Goal: Task Accomplishment & Management: Manage account settings

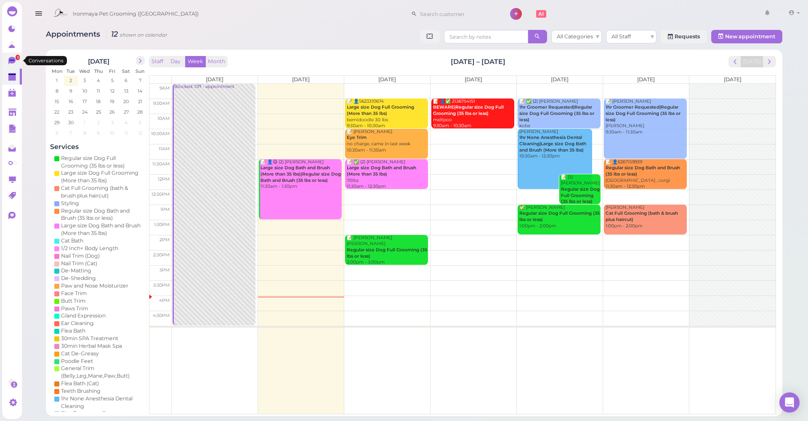
click at [15, 56] on link "1" at bounding box center [12, 61] width 20 height 16
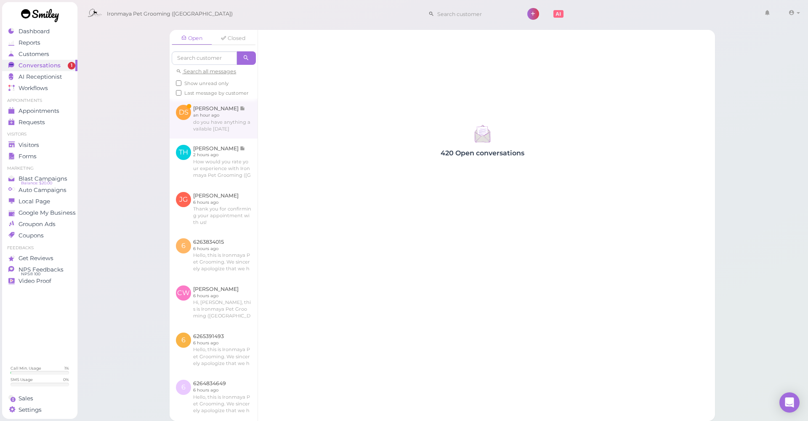
click at [231, 127] on link at bounding box center [213, 118] width 88 height 40
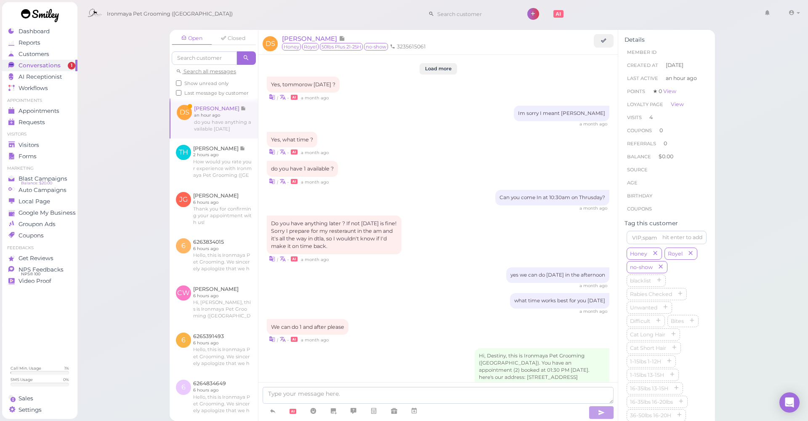
scroll to position [930, 0]
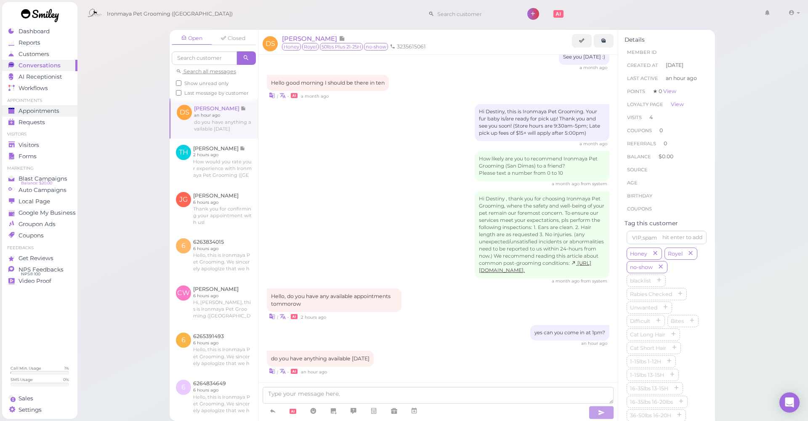
click at [34, 108] on span "Appointments" at bounding box center [39, 110] width 41 height 7
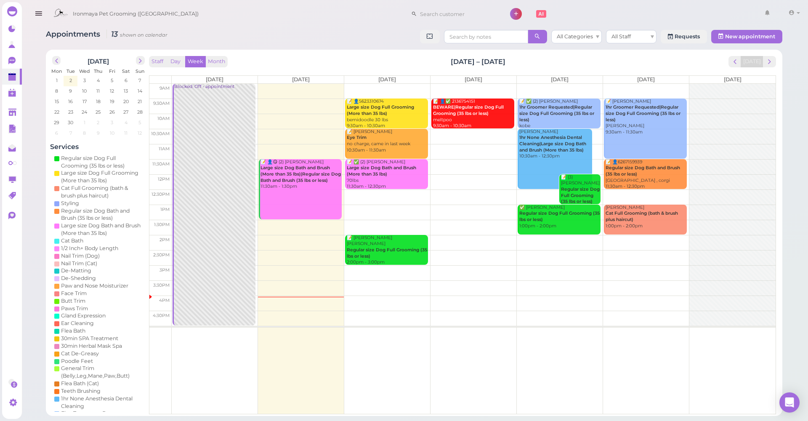
click at [373, 194] on td at bounding box center [474, 196] width 604 height 15
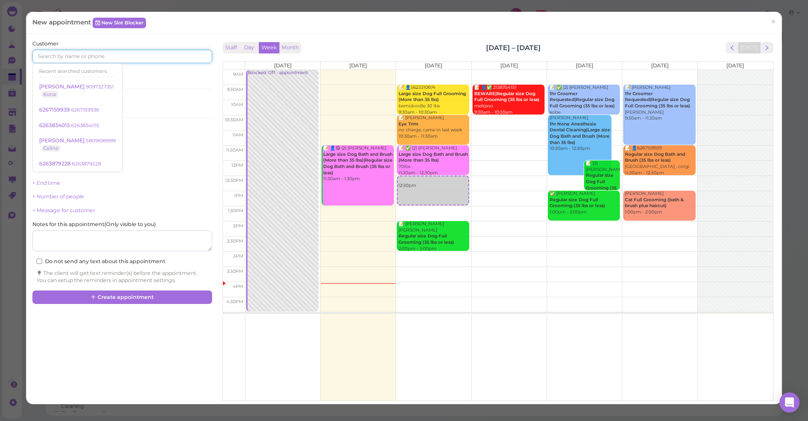
click at [145, 51] on input at bounding box center [121, 56] width 179 height 13
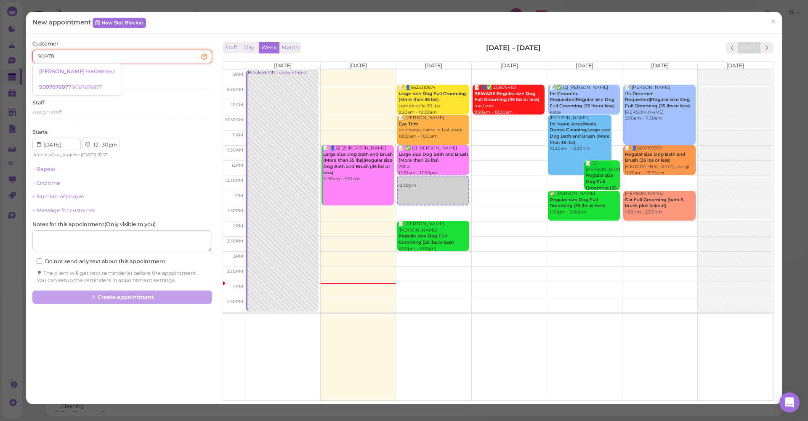
type input "909787"
drag, startPoint x: 87, startPoint y: 56, endPoint x: 32, endPoint y: 54, distance: 54.3
click at [32, 54] on input "909787" at bounding box center [121, 56] width 179 height 13
click at [59, 56] on input at bounding box center [121, 56] width 179 height 13
click at [61, 56] on input at bounding box center [121, 56] width 179 height 13
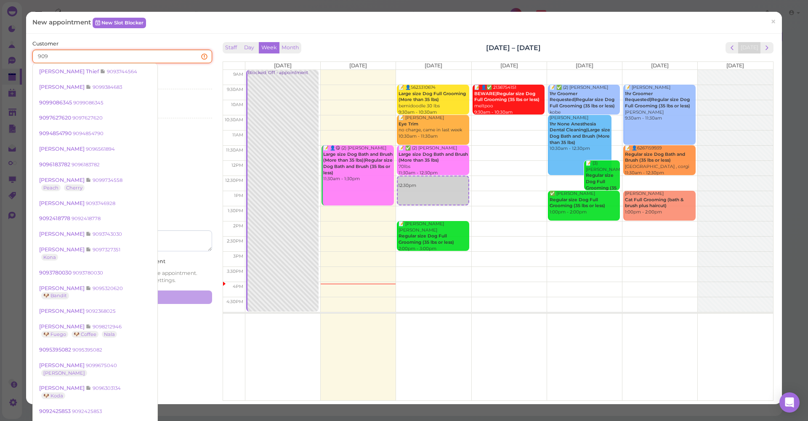
drag, startPoint x: 64, startPoint y: 56, endPoint x: 26, endPoint y: 53, distance: 38.0
click at [26, 53] on div "Customer 909 [PERSON_NAME] Thief 9093744564 [PERSON_NAME] 9099384683 9099086345…" at bounding box center [403, 219] width 755 height 370
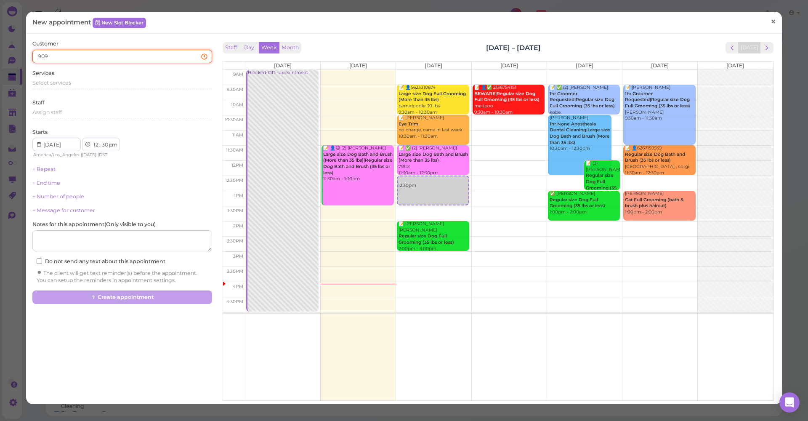
type input "909"
click at [771, 23] on link "×" at bounding box center [773, 22] width 16 height 20
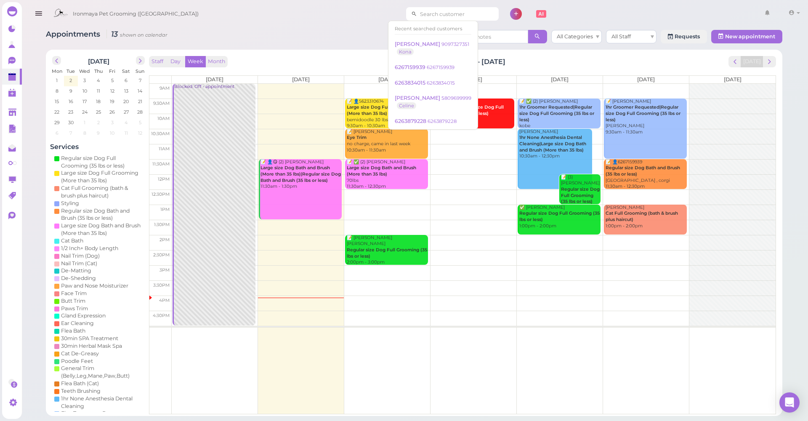
click at [424, 16] on input at bounding box center [458, 13] width 82 height 13
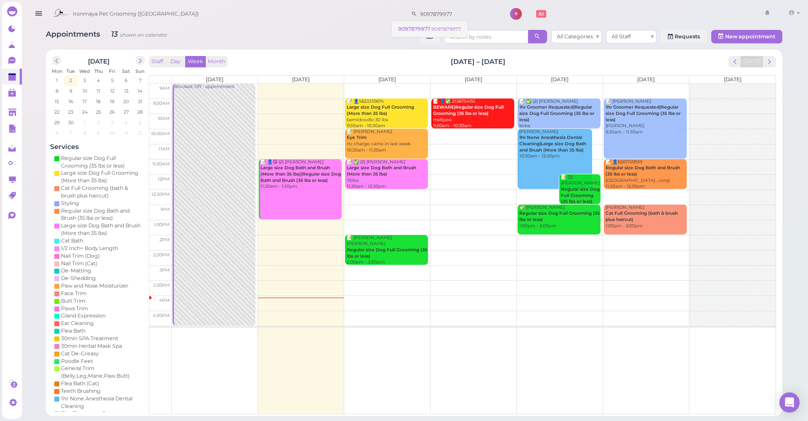
type input "9097879977"
click at [427, 29] on span "9097879977" at bounding box center [414, 29] width 33 height 6
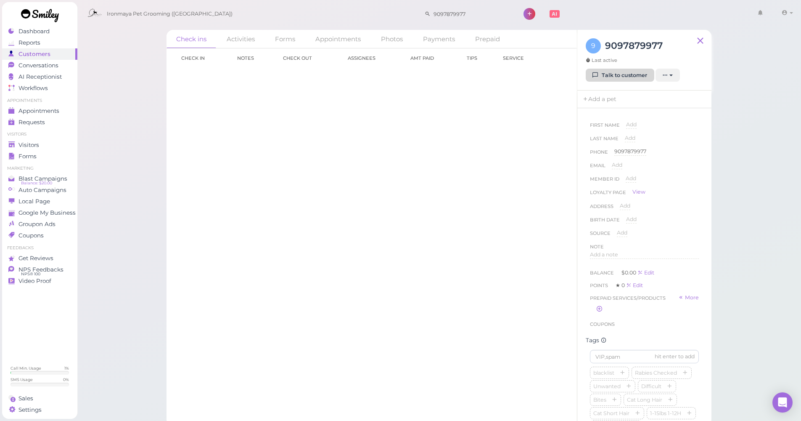
click at [620, 74] on link "Talk to customer" at bounding box center [620, 75] width 69 height 13
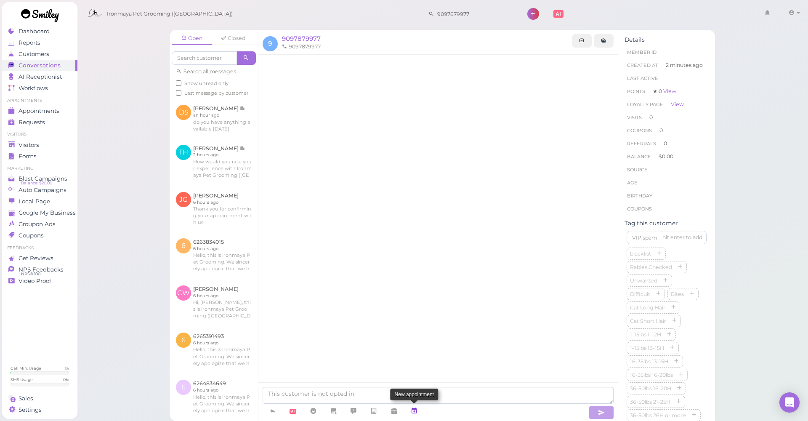
click at [416, 411] on icon at bounding box center [414, 410] width 7 height 8
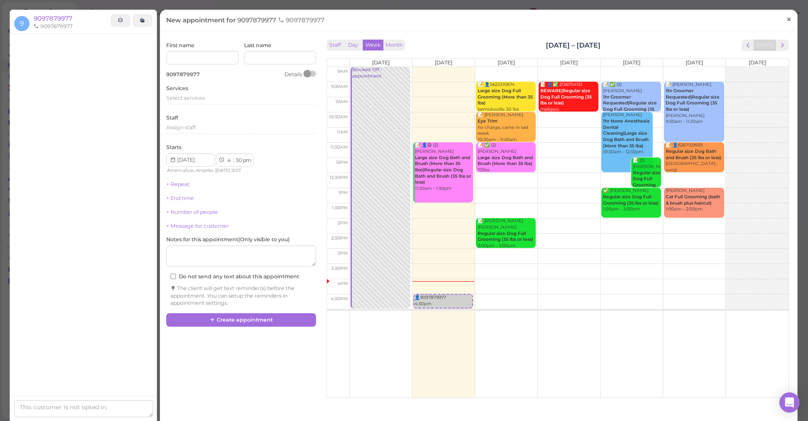
click at [786, 16] on span "×" at bounding box center [788, 19] width 5 height 12
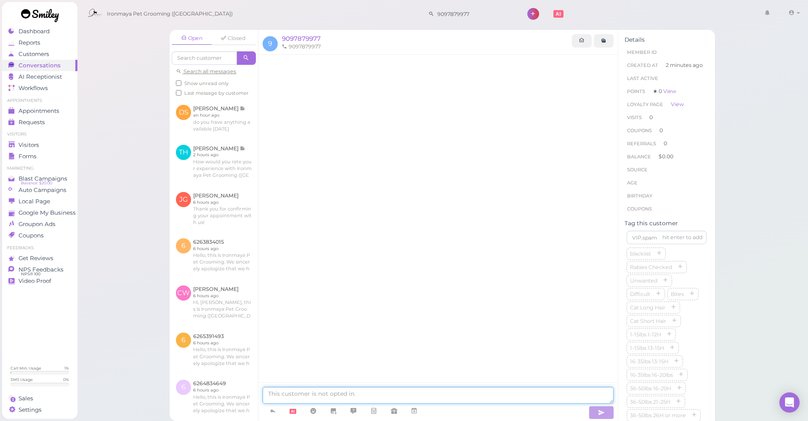
click at [419, 394] on textarea at bounding box center [437, 395] width 351 height 17
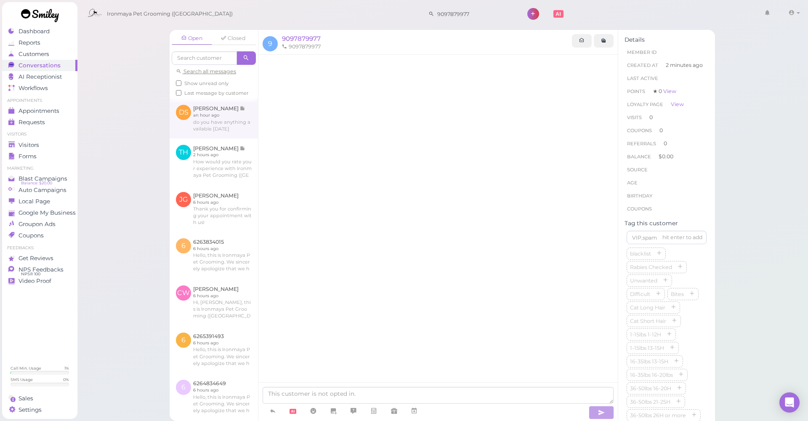
click at [195, 112] on link at bounding box center [213, 118] width 88 height 40
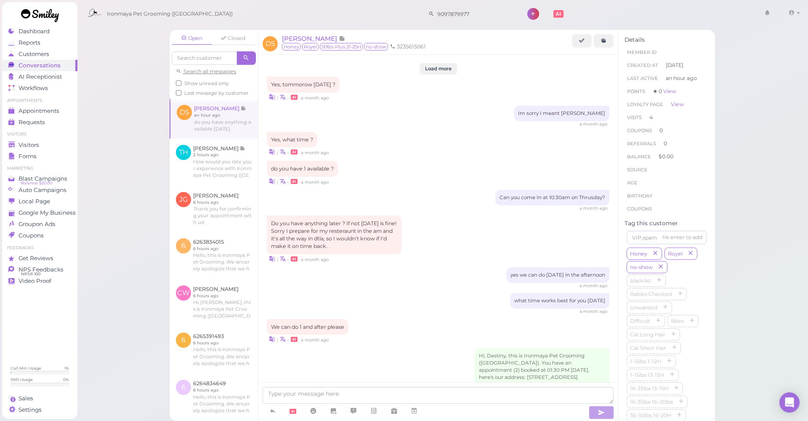
scroll to position [930, 0]
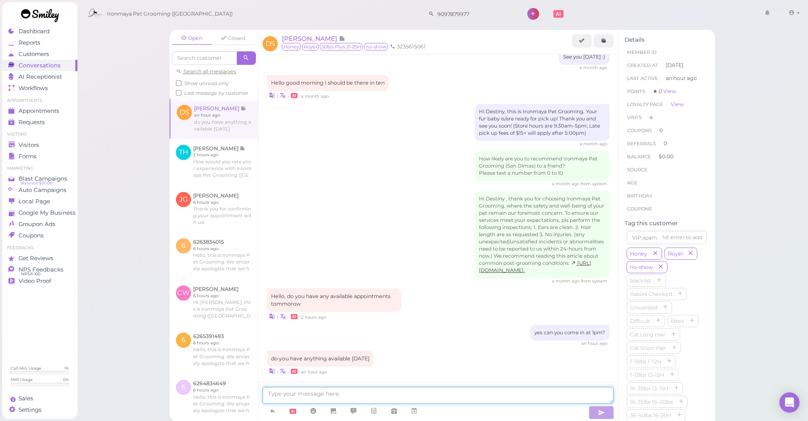
click at [397, 393] on textarea at bounding box center [437, 395] width 351 height 17
type textarea "Hello, yes, what time would you like to come"
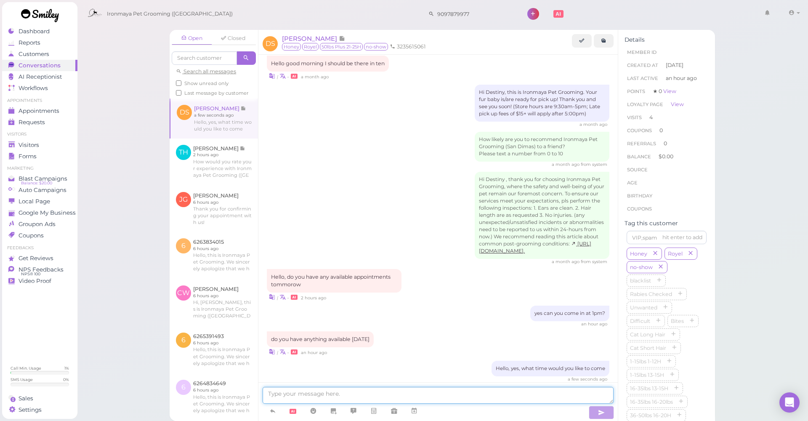
scroll to position [984, 0]
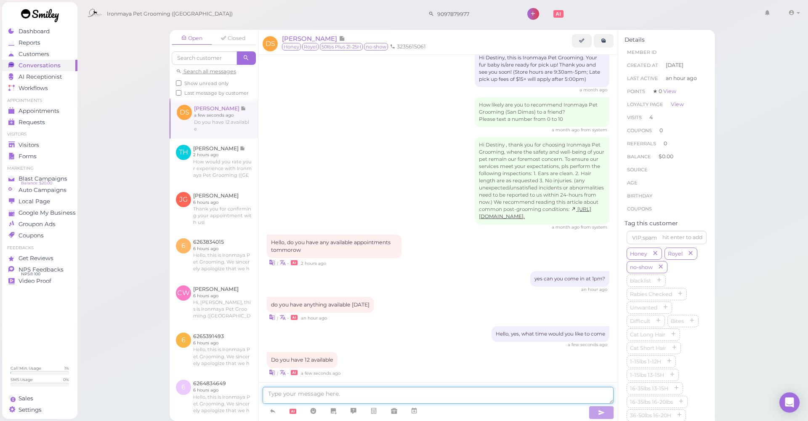
click at [373, 397] on textarea at bounding box center [437, 395] width 351 height 17
type textarea "h"
type textarea "how many dogs?"
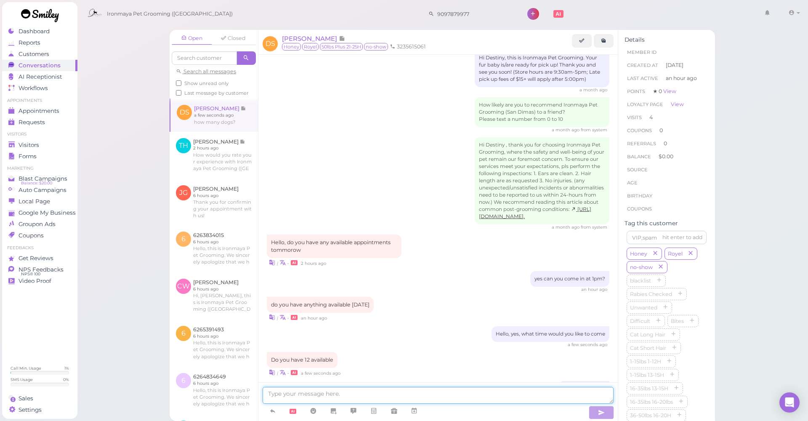
scroll to position [1004, 0]
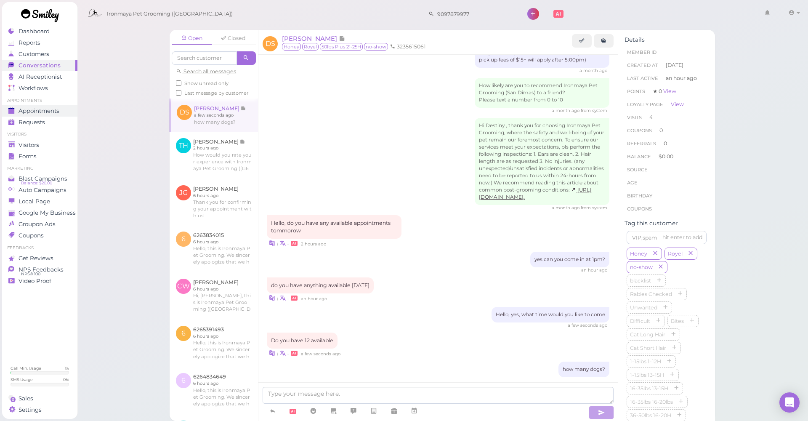
click at [51, 112] on span "Appointments" at bounding box center [39, 110] width 41 height 7
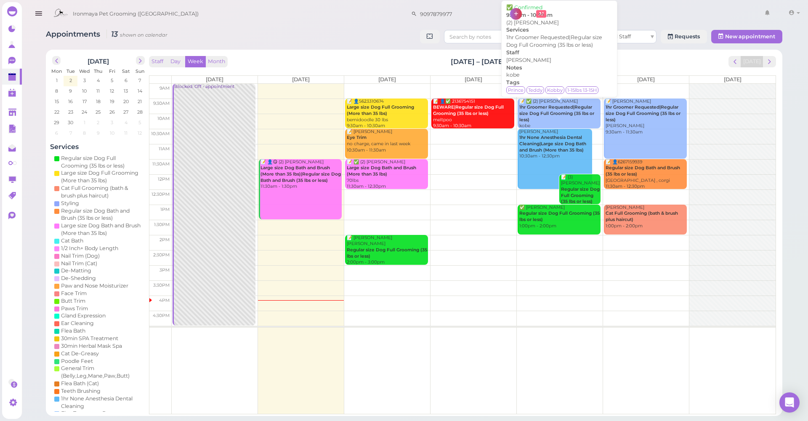
click at [530, 109] on b "1hr Groomer Requested|Regular size Dog Full Grooming (35 lbs or less)" at bounding box center [556, 113] width 75 height 18
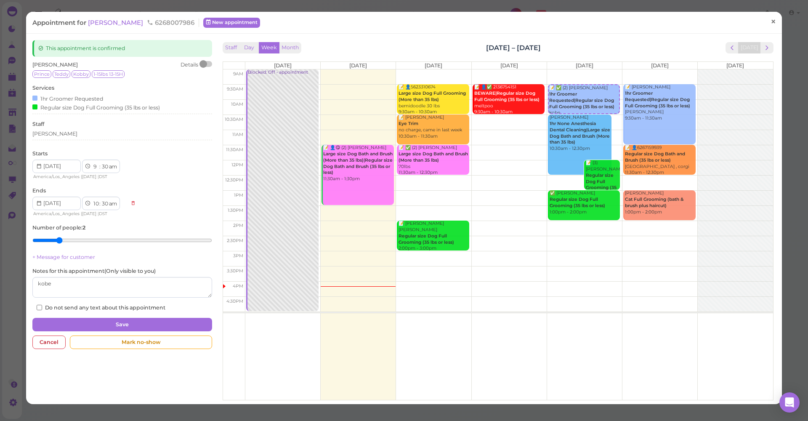
click at [770, 21] on span "×" at bounding box center [772, 22] width 5 height 12
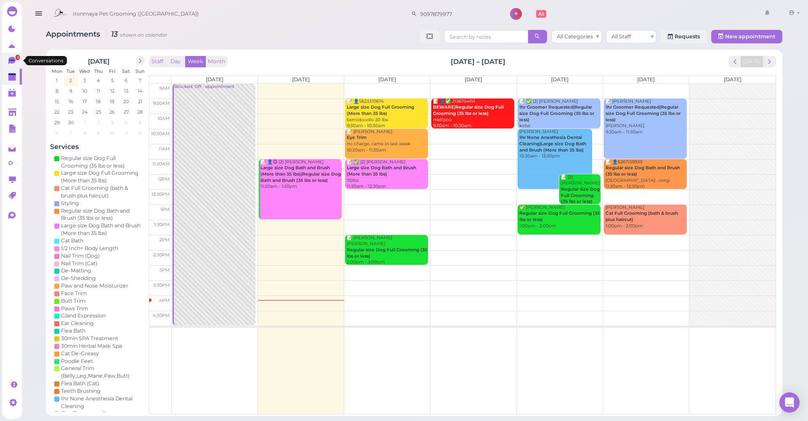
click at [11, 63] on icon at bounding box center [11, 61] width 7 height 8
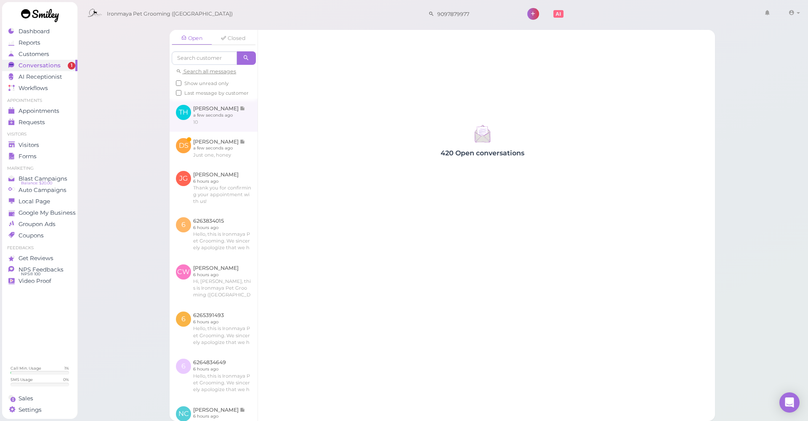
click at [210, 131] on link at bounding box center [213, 114] width 88 height 33
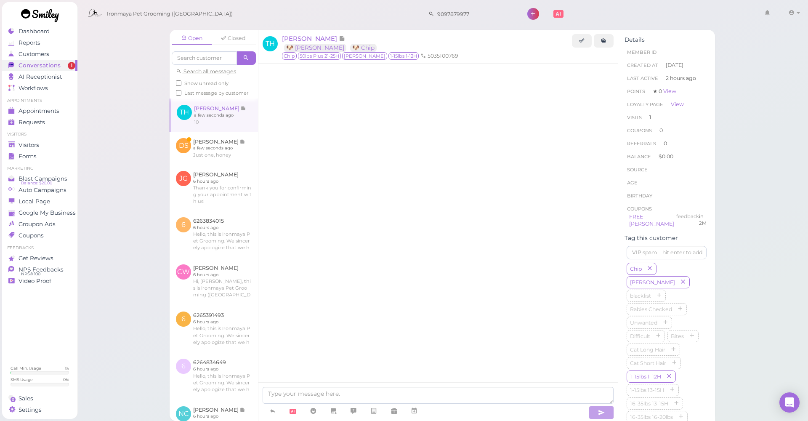
scroll to position [244, 0]
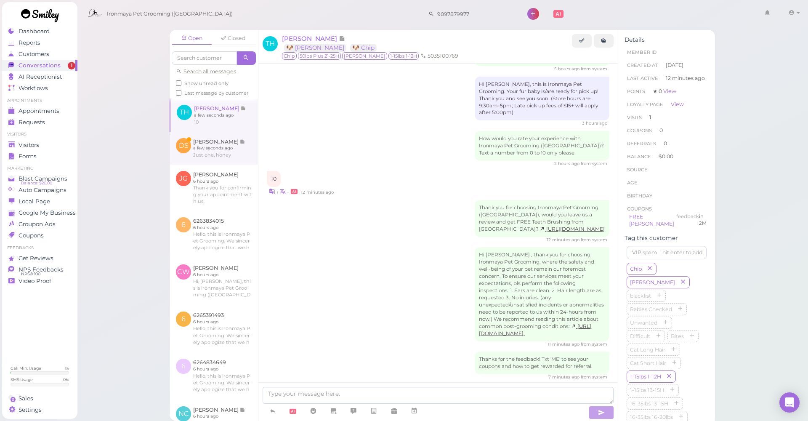
click at [218, 164] on link at bounding box center [213, 148] width 88 height 33
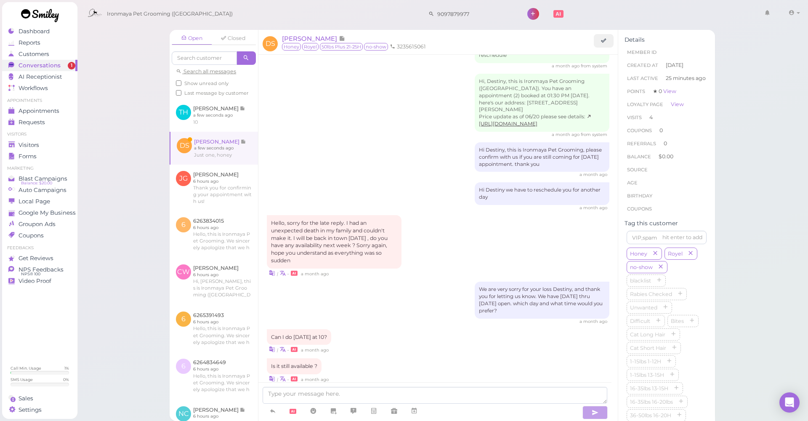
scroll to position [927, 0]
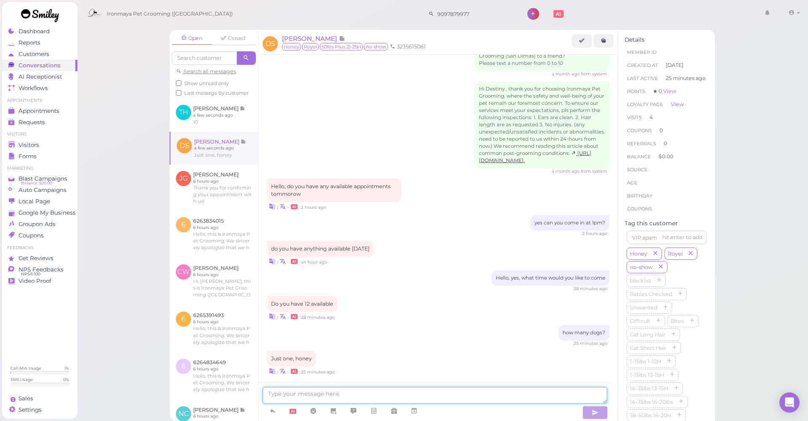
click at [373, 389] on textarea at bounding box center [434, 395] width 344 height 17
click at [310, 39] on span "[PERSON_NAME]" at bounding box center [310, 38] width 57 height 8
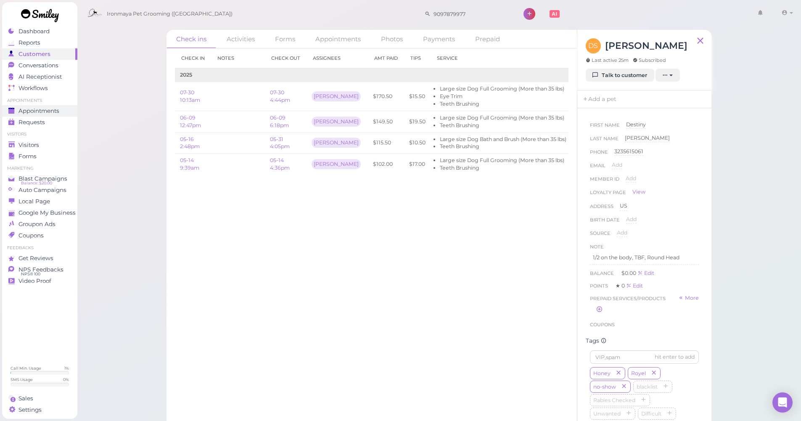
click at [45, 113] on span "Appointments" at bounding box center [39, 110] width 41 height 7
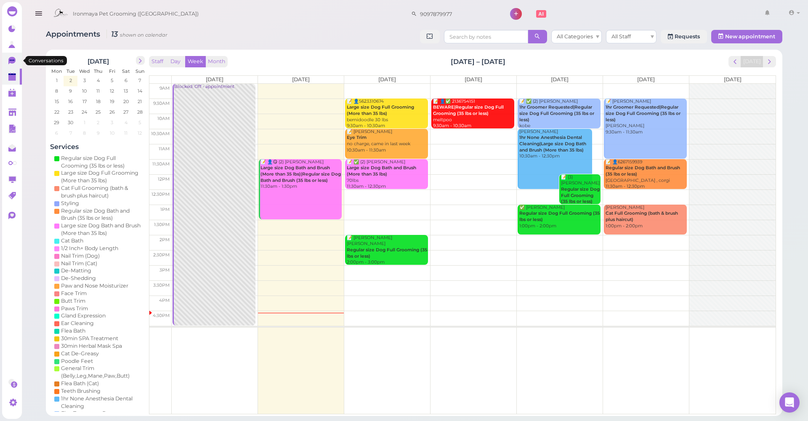
click at [8, 57] on link "0" at bounding box center [12, 61] width 20 height 16
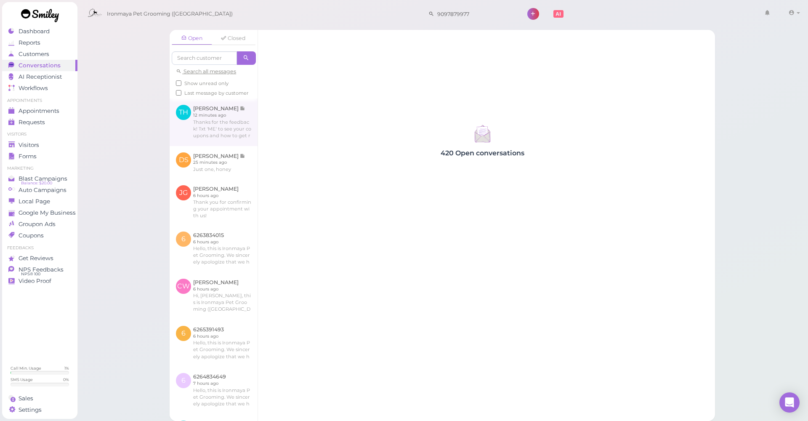
click at [207, 127] on link at bounding box center [213, 121] width 88 height 47
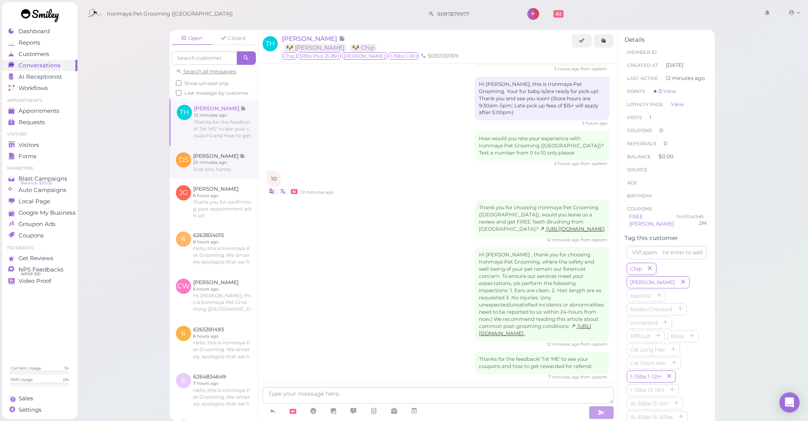
click at [217, 168] on link at bounding box center [213, 162] width 88 height 33
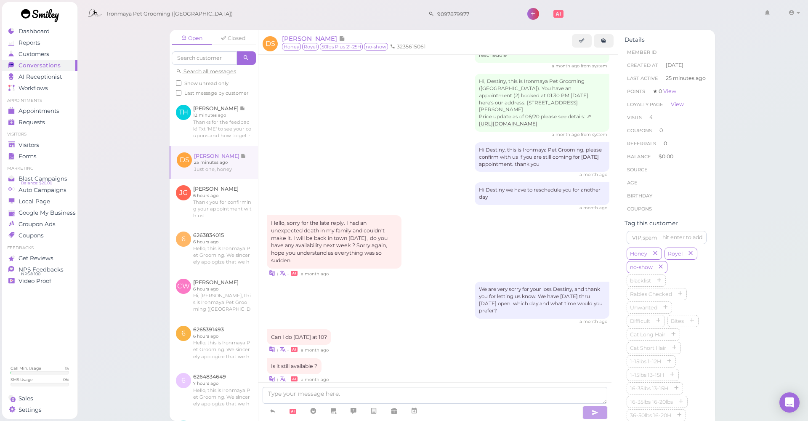
scroll to position [927, 0]
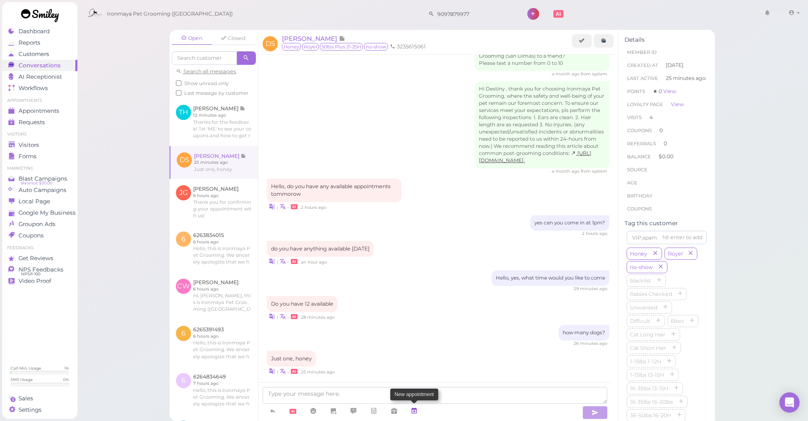
click at [416, 412] on icon at bounding box center [414, 410] width 7 height 8
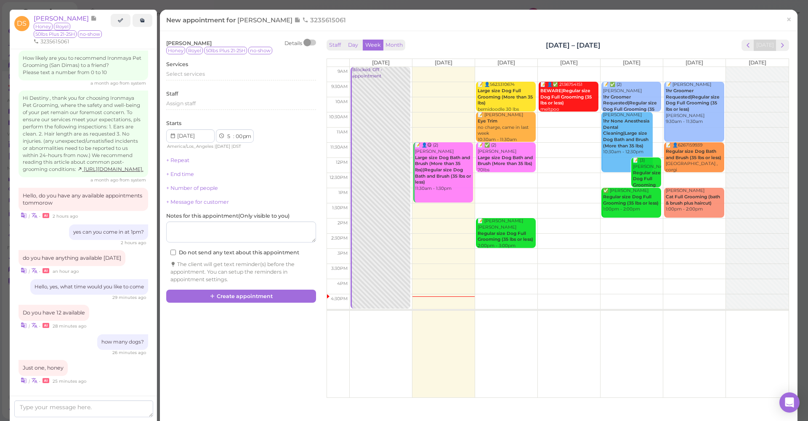
click at [657, 101] on td at bounding box center [568, 104] width 439 height 15
type input "[DATE]"
select select "10"
select select "am"
click at [209, 72] on div "Select services" at bounding box center [241, 74] width 150 height 8
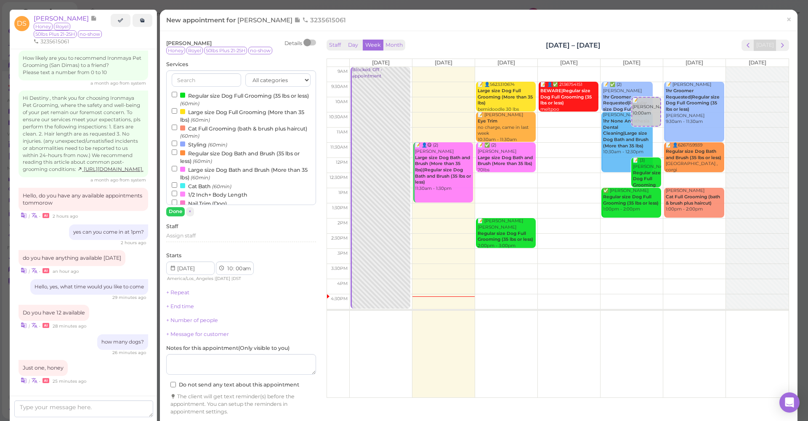
click at [212, 109] on label "Large size Dog Full Grooming (More than 35 lbs) (60min)" at bounding box center [241, 115] width 139 height 16
click at [177, 109] on input "Large size Dog Full Grooming (More than 35 lbs) (60min)" at bounding box center [174, 110] width 5 height 5
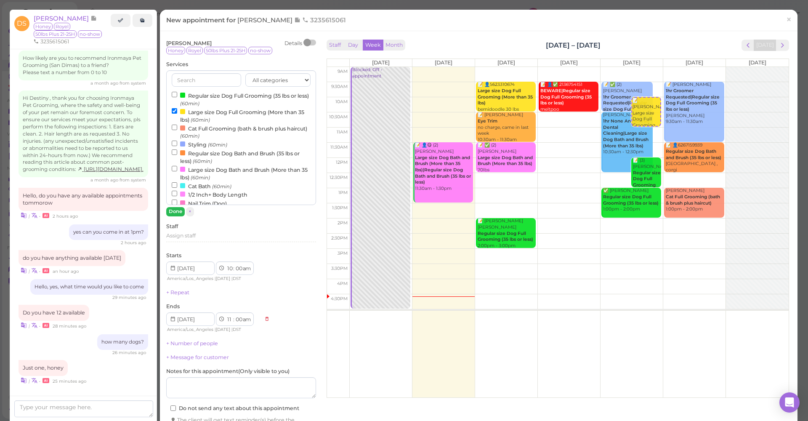
click at [178, 209] on button "Done" at bounding box center [175, 211] width 19 height 9
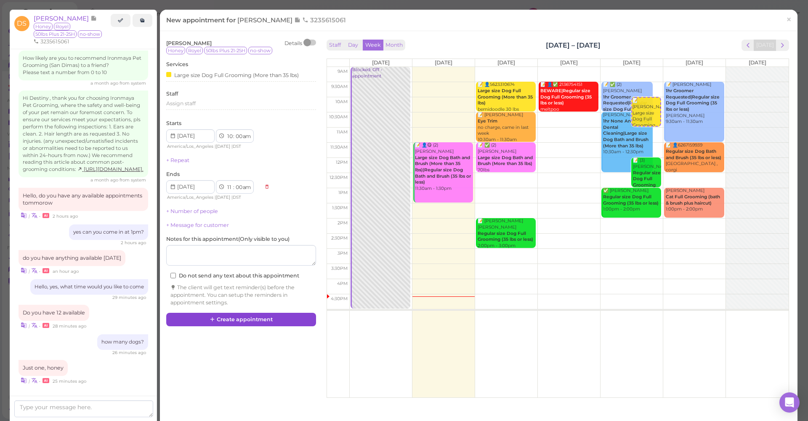
click at [236, 317] on button "Create appointment" at bounding box center [241, 319] width 150 height 13
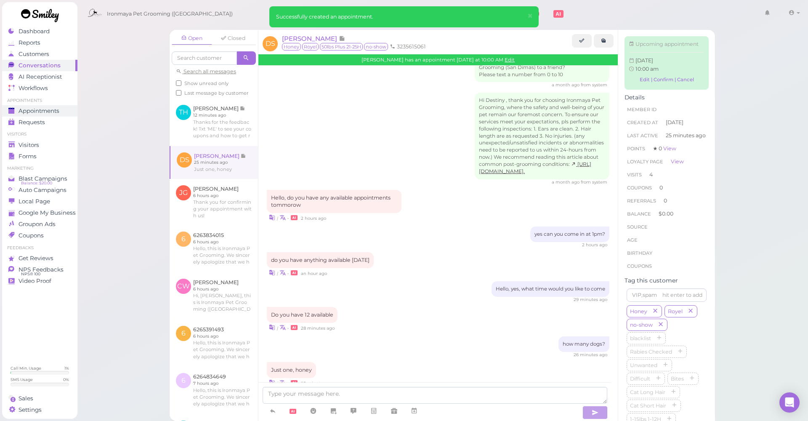
scroll to position [1006, 0]
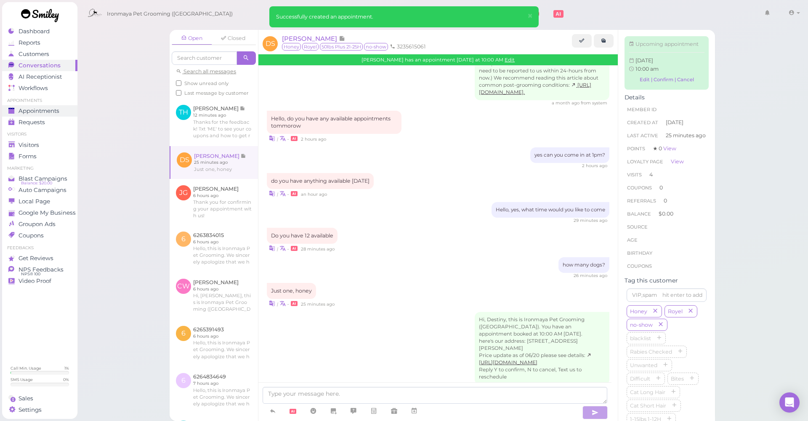
click at [58, 107] on span "Appointments" at bounding box center [39, 110] width 41 height 7
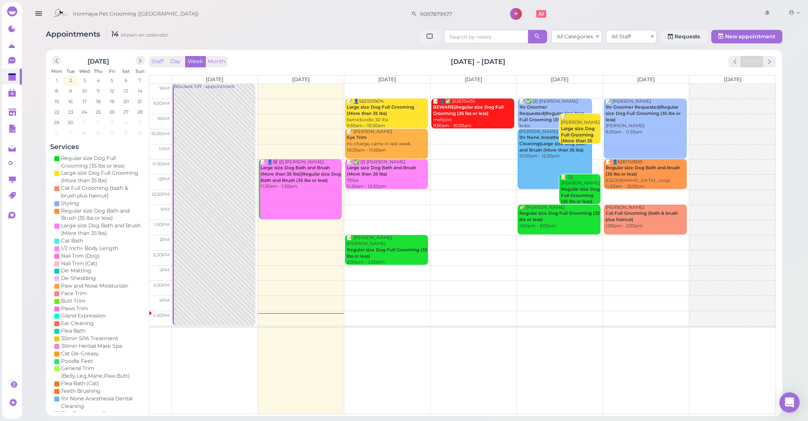
click at [271, 1] on div "Ironmaya Pet Grooming ([GEOGRAPHIC_DATA]) 9097879977 1" at bounding box center [414, 12] width 787 height 24
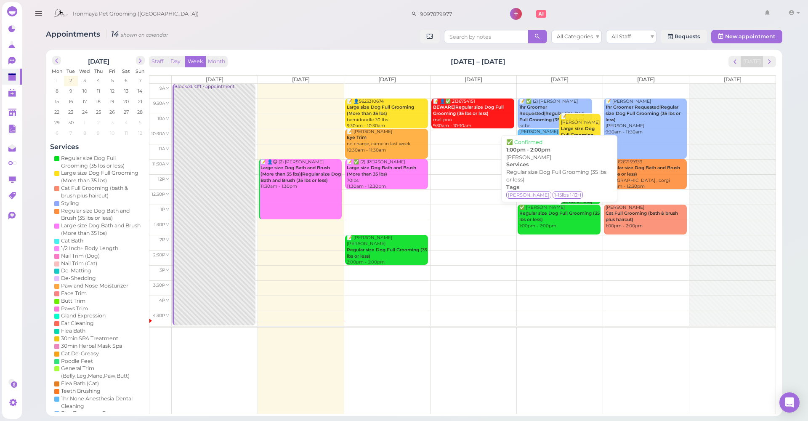
click at [575, 225] on div "✅ [PERSON_NAME] Regular size Dog Full Grooming (35 lbs or less) 1:00pm - 2:00pm" at bounding box center [560, 216] width 82 height 25
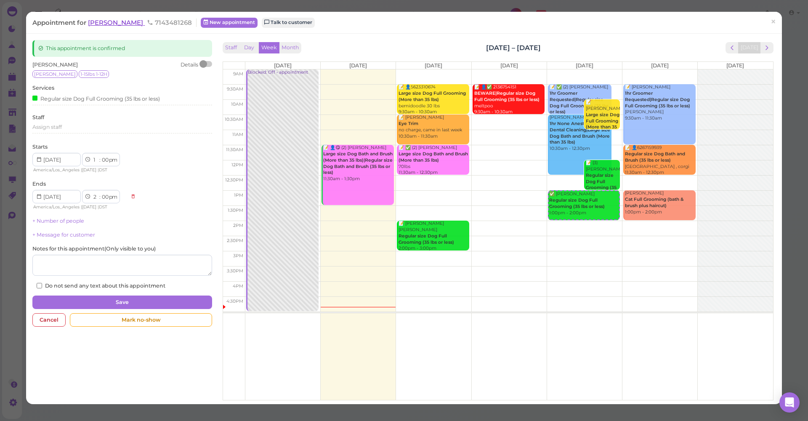
click at [115, 25] on span "[PERSON_NAME]" at bounding box center [116, 23] width 57 height 8
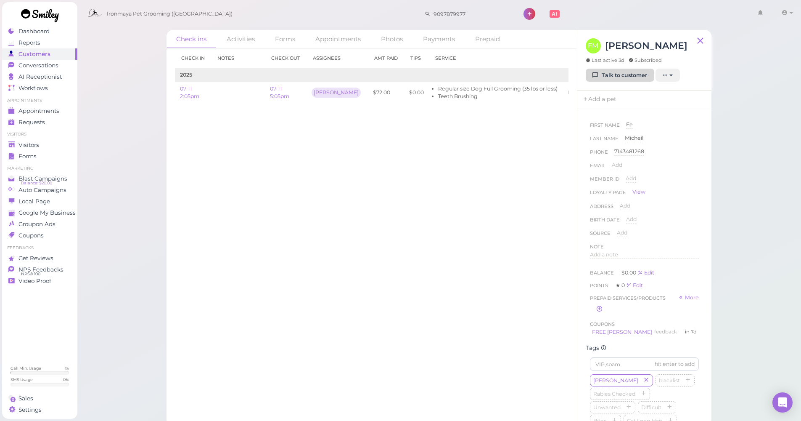
click at [597, 72] on icon at bounding box center [595, 75] width 5 height 6
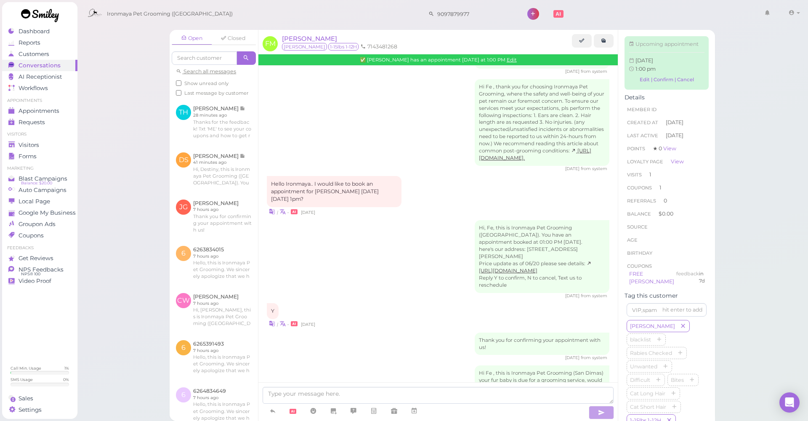
scroll to position [738, 0]
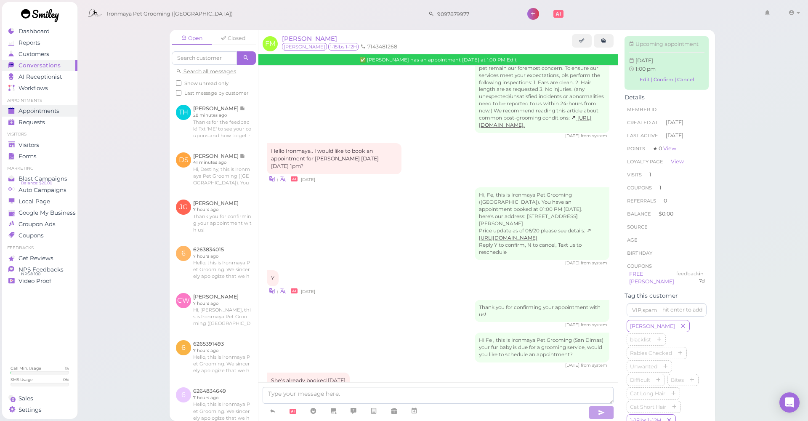
click at [52, 109] on span "Appointments" at bounding box center [39, 110] width 41 height 7
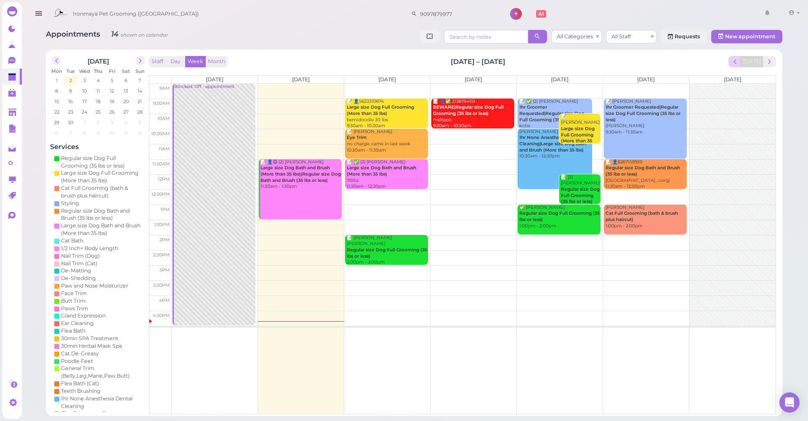
click at [736, 63] on span "prev" at bounding box center [735, 62] width 8 height 8
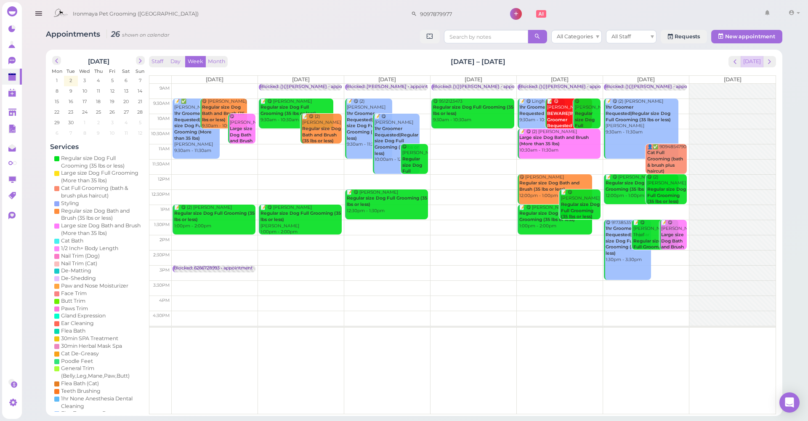
click at [746, 64] on button "[DATE]" at bounding box center [751, 61] width 23 height 11
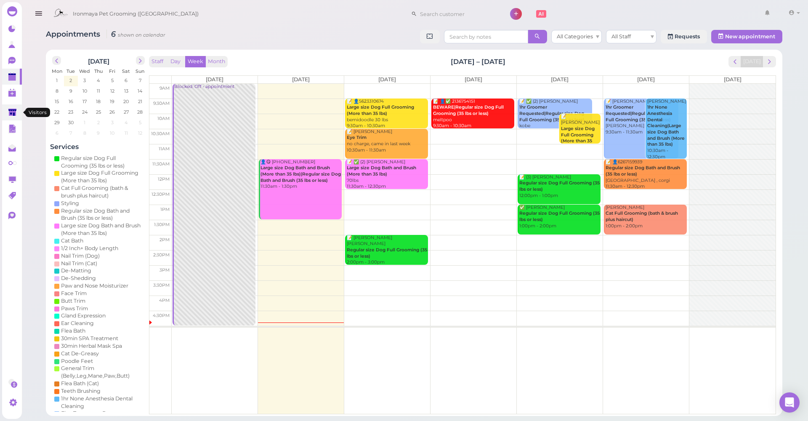
click at [11, 109] on icon at bounding box center [12, 113] width 9 height 9
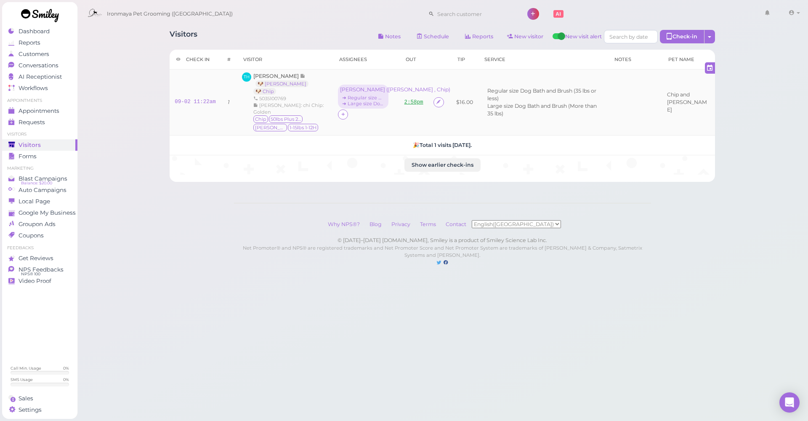
drag, startPoint x: 403, startPoint y: 102, endPoint x: 400, endPoint y: 96, distance: 6.2
click at [403, 102] on td "2:58pm" at bounding box center [413, 102] width 29 height 66
click at [404, 99] on link "2:58pm" at bounding box center [413, 102] width 19 height 6
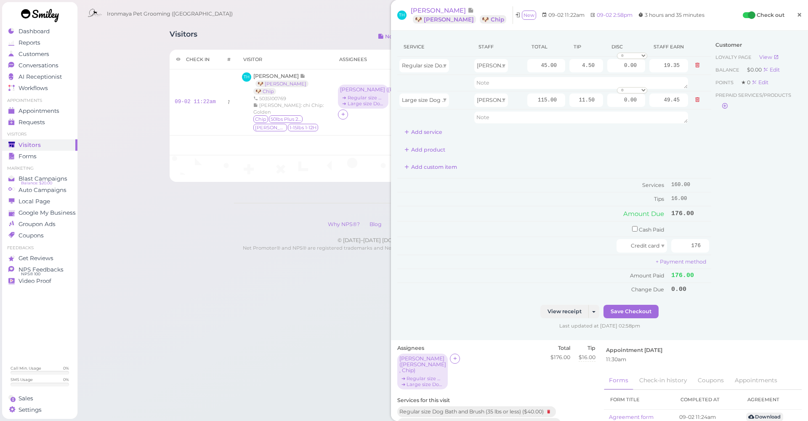
click at [798, 19] on link "×" at bounding box center [799, 15] width 16 height 20
